Goal: Navigation & Orientation: Find specific page/section

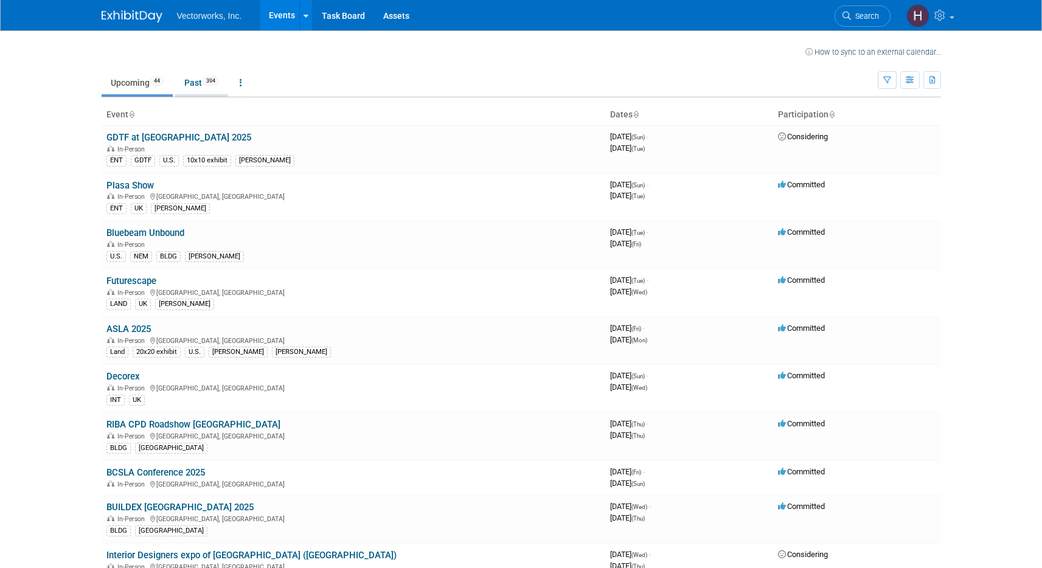
click at [186, 82] on link "Past 394" at bounding box center [201, 82] width 53 height 23
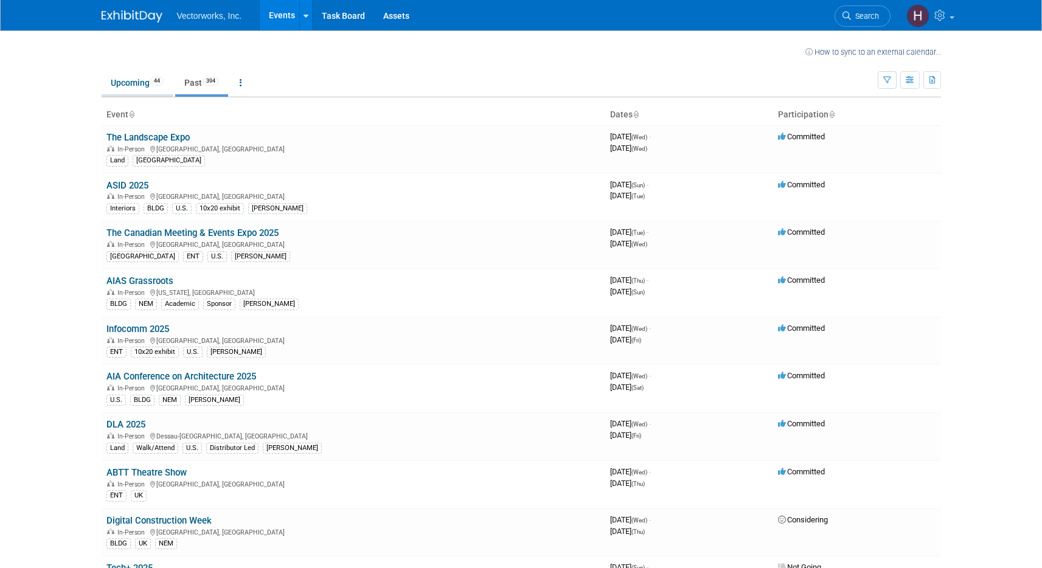
click at [142, 77] on link "Upcoming 44" at bounding box center [137, 82] width 71 height 23
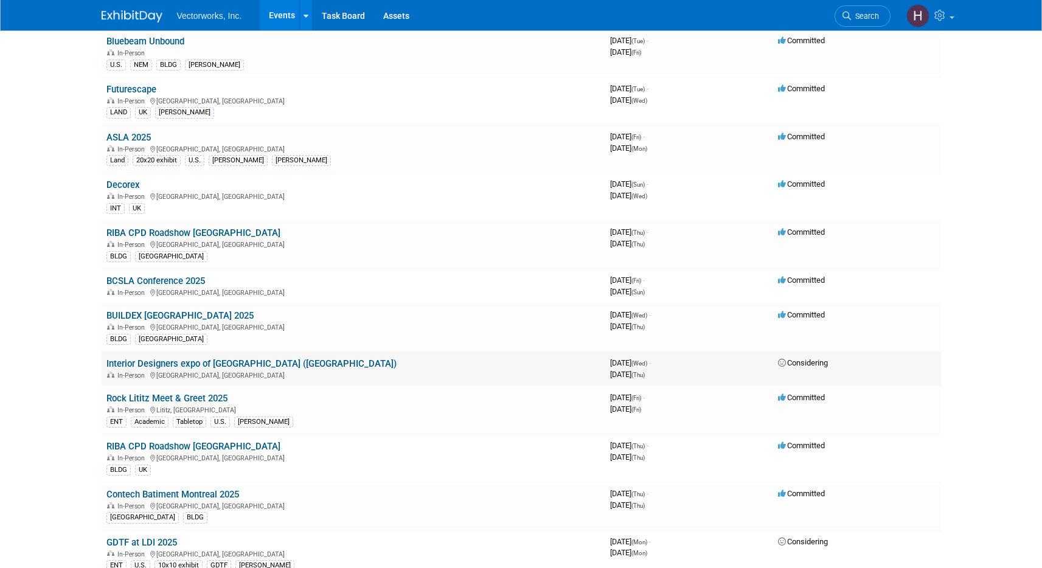
scroll to position [222, 0]
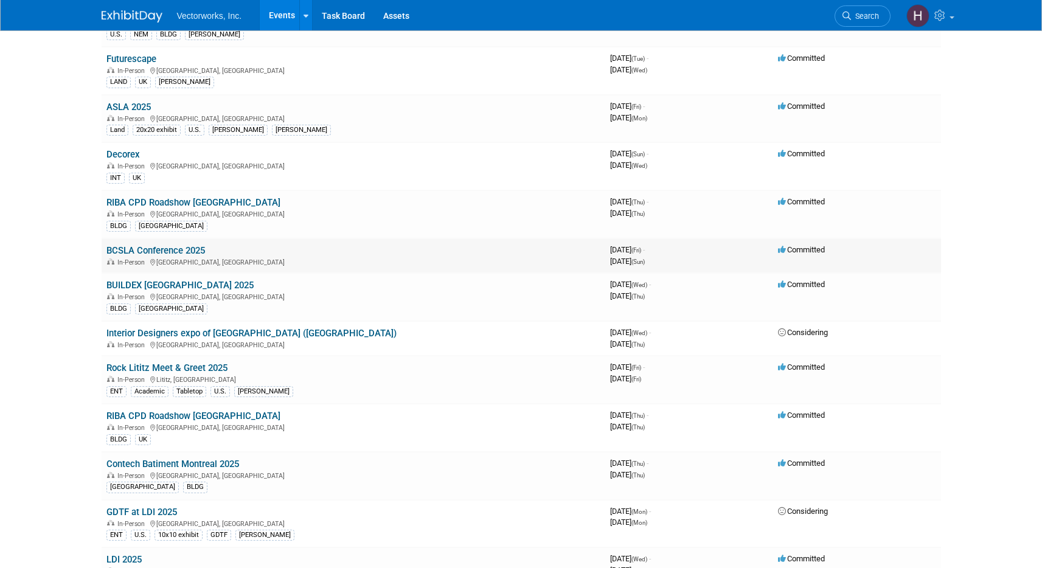
click at [136, 249] on link "BCSLA Conference 2025" at bounding box center [155, 250] width 98 height 11
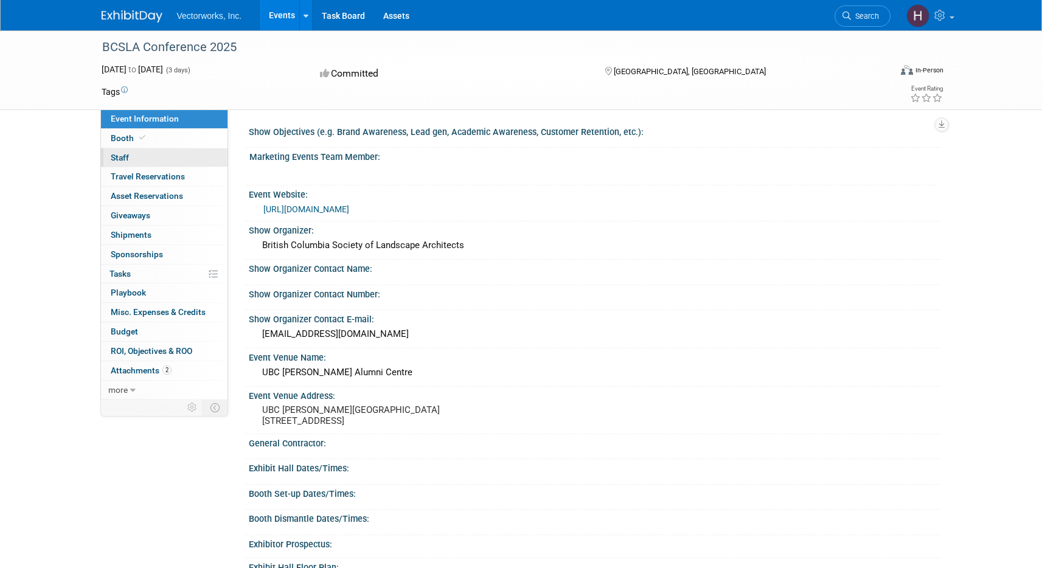
click at [124, 153] on span "Staff 0" at bounding box center [120, 158] width 18 height 10
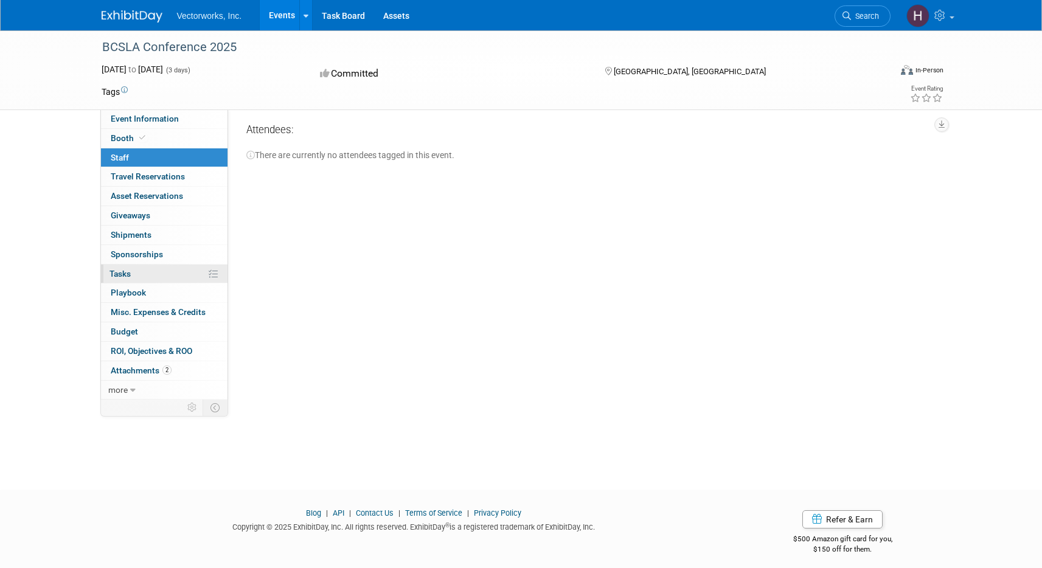
scroll to position [5, 0]
click at [137, 264] on link "0% Tasks 0%" at bounding box center [164, 273] width 126 height 19
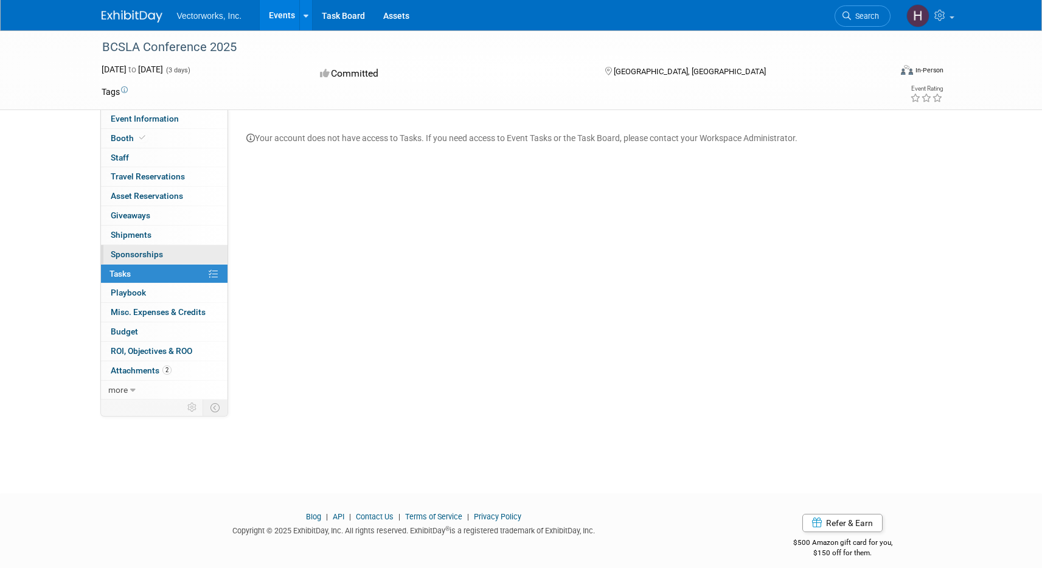
click at [140, 246] on link "0 Sponsorships 0" at bounding box center [164, 254] width 126 height 19
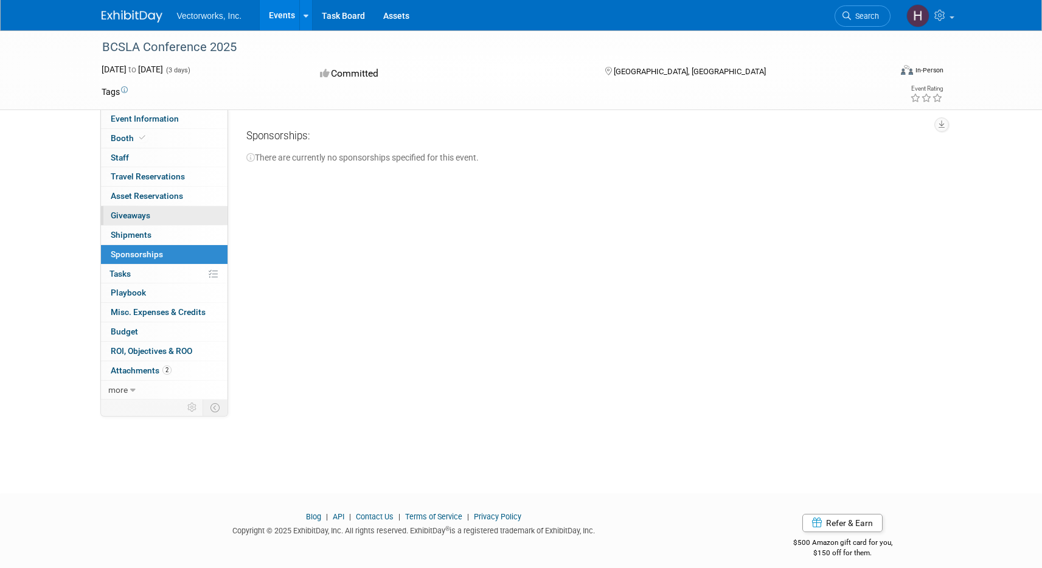
click at [145, 211] on span "Giveaways 0" at bounding box center [131, 215] width 40 height 10
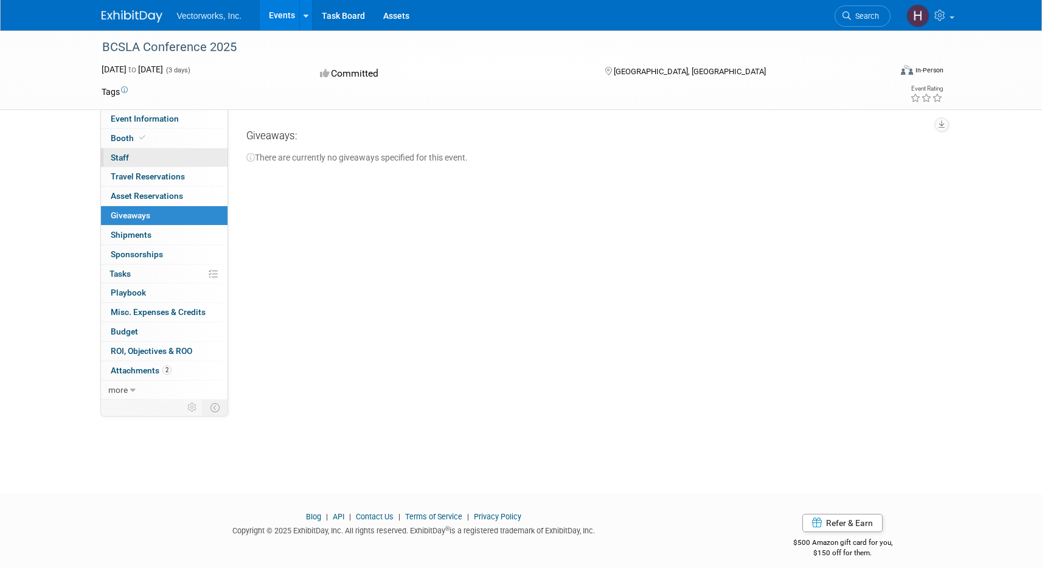
click at [143, 161] on link "0 Staff 0" at bounding box center [164, 157] width 126 height 19
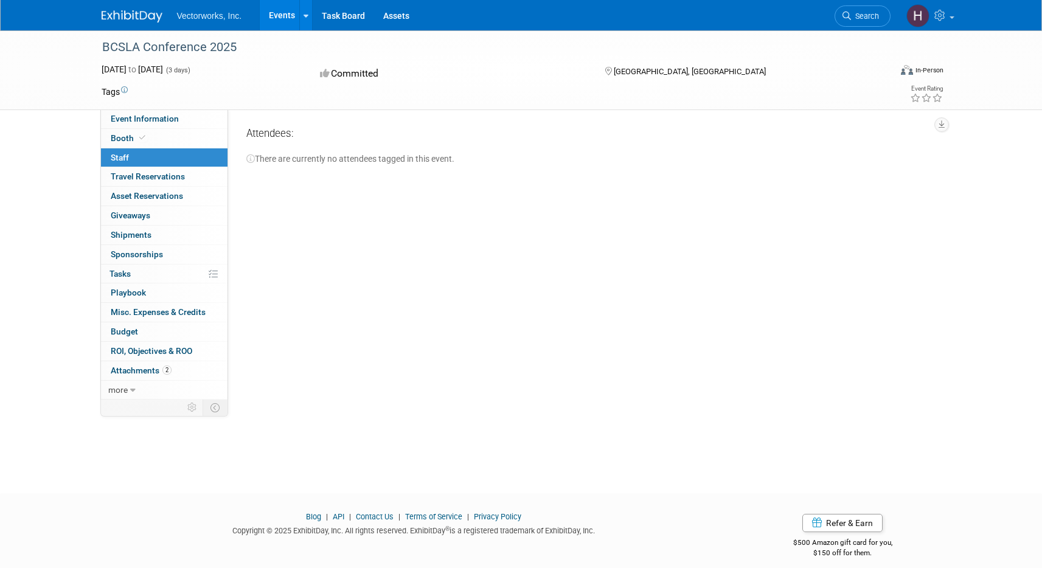
click at [159, 108] on div "BCSLA Conference 2025 Oct 17, 2025 to Oct 19, 2025 (3 days) Oct 17, 2025 to Oct…" at bounding box center [520, 69] width 857 height 79
